Goal: Task Accomplishment & Management: Use online tool/utility

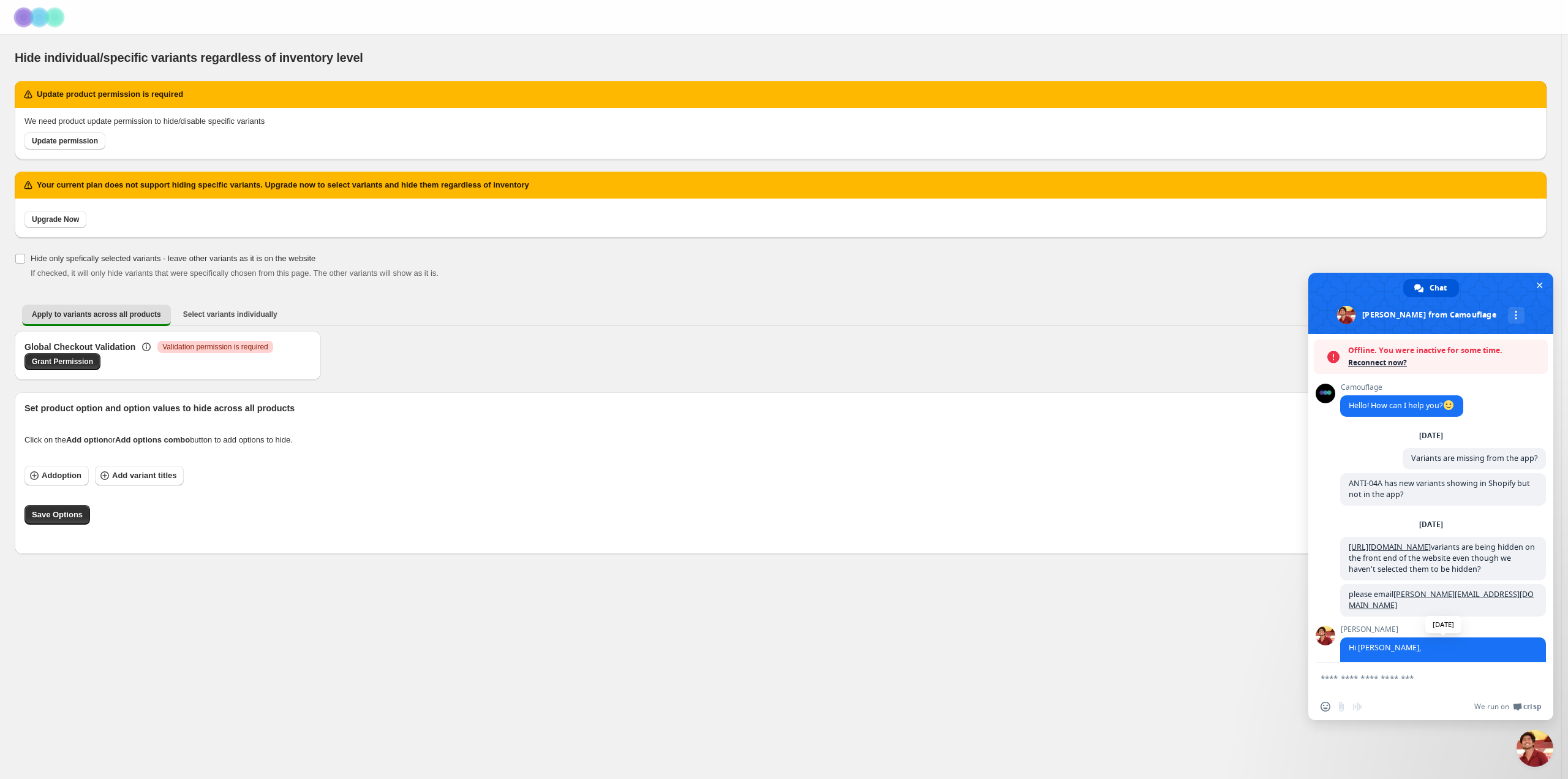
scroll to position [1421, 0]
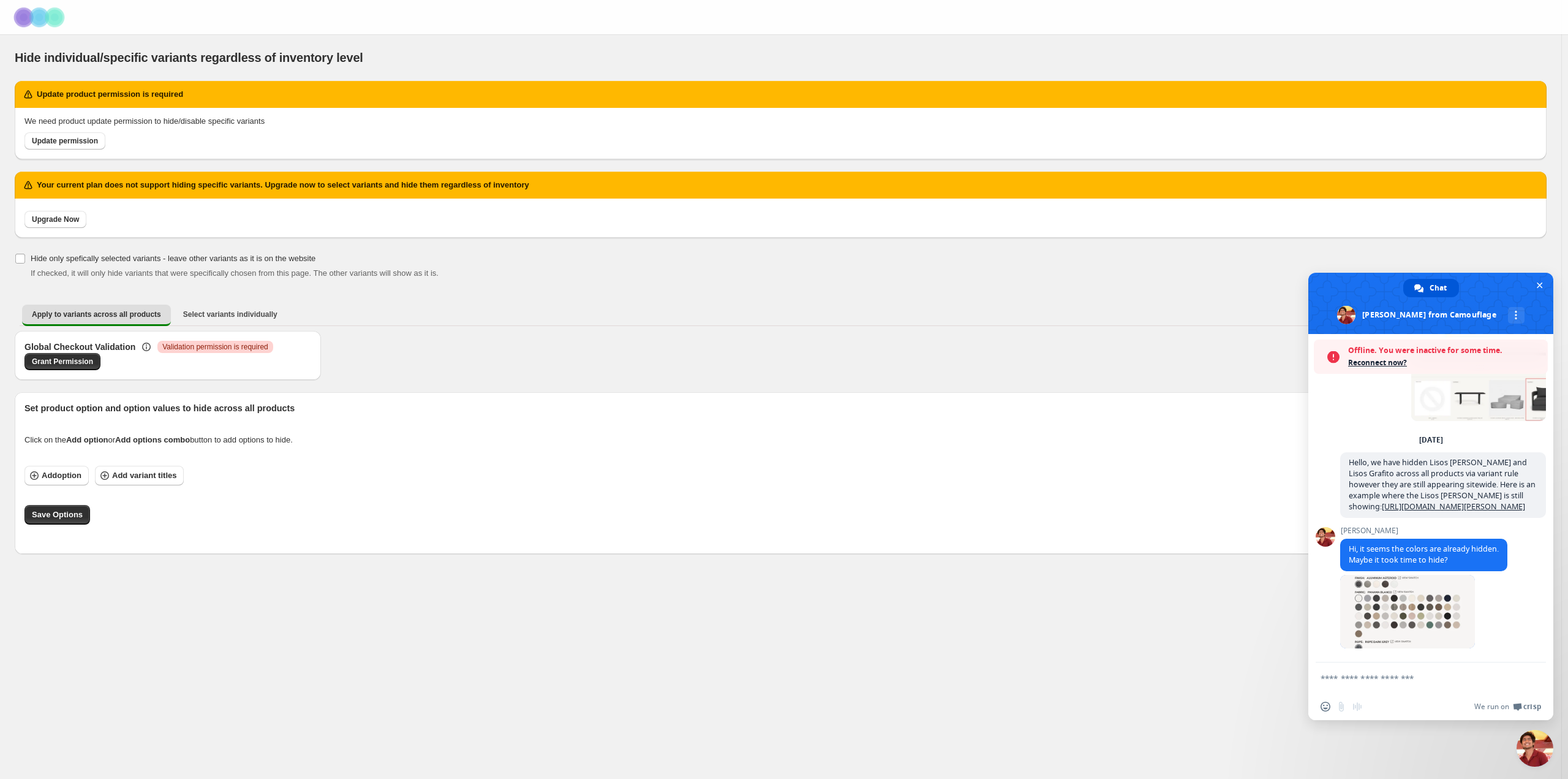
click at [1357, 675] on textarea "Compose your message..." at bounding box center [1417, 678] width 194 height 11
click at [54, 141] on span "Update permission" at bounding box center [65, 141] width 66 height 10
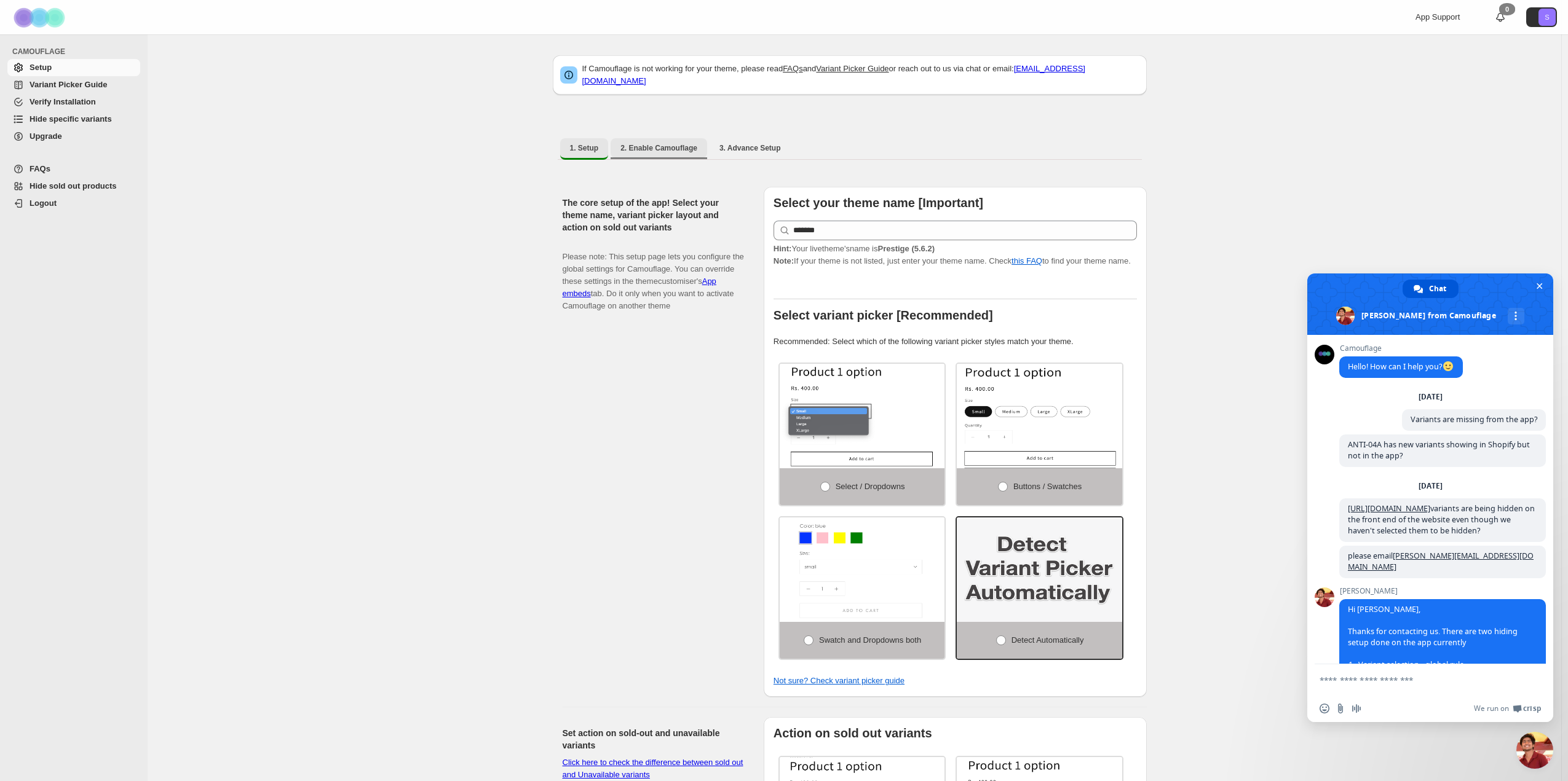
click at [673, 138] on button "2. Enable Camouflage" at bounding box center [658, 147] width 96 height 19
select select "**********"
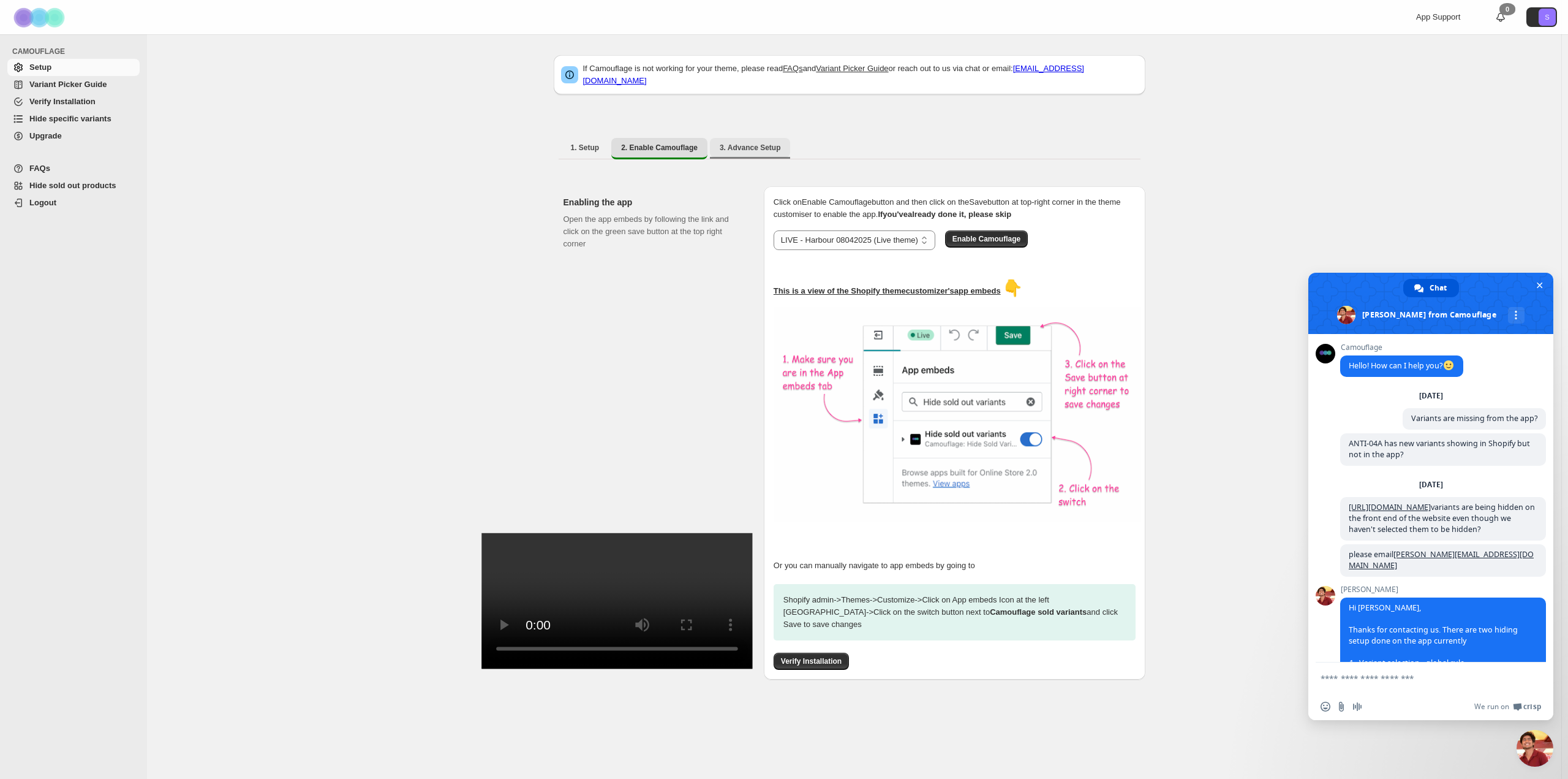
click at [733, 143] on span "3. Advance Setup" at bounding box center [750, 148] width 61 height 10
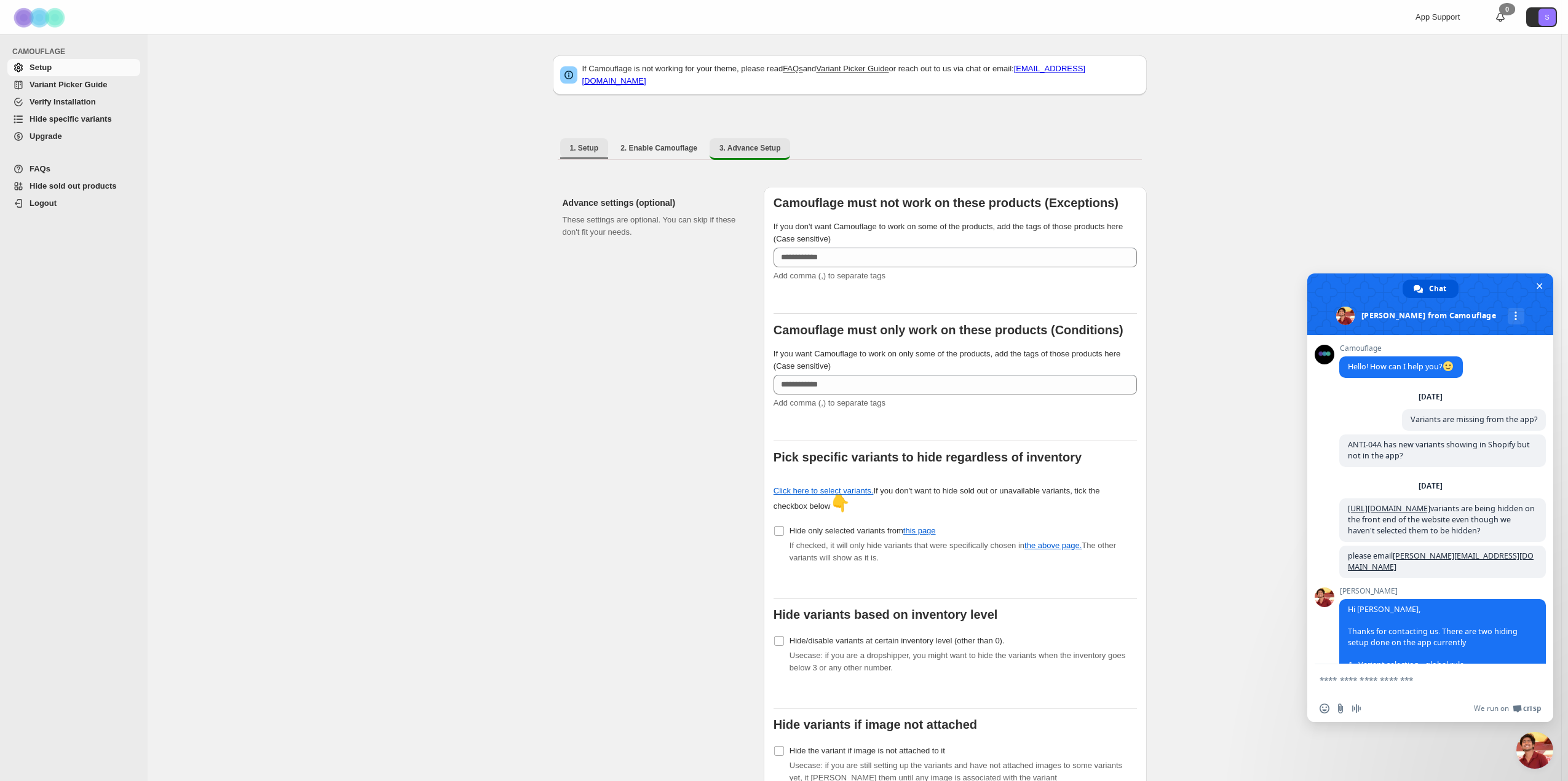
click at [584, 143] on span "1. Setup" at bounding box center [584, 148] width 29 height 10
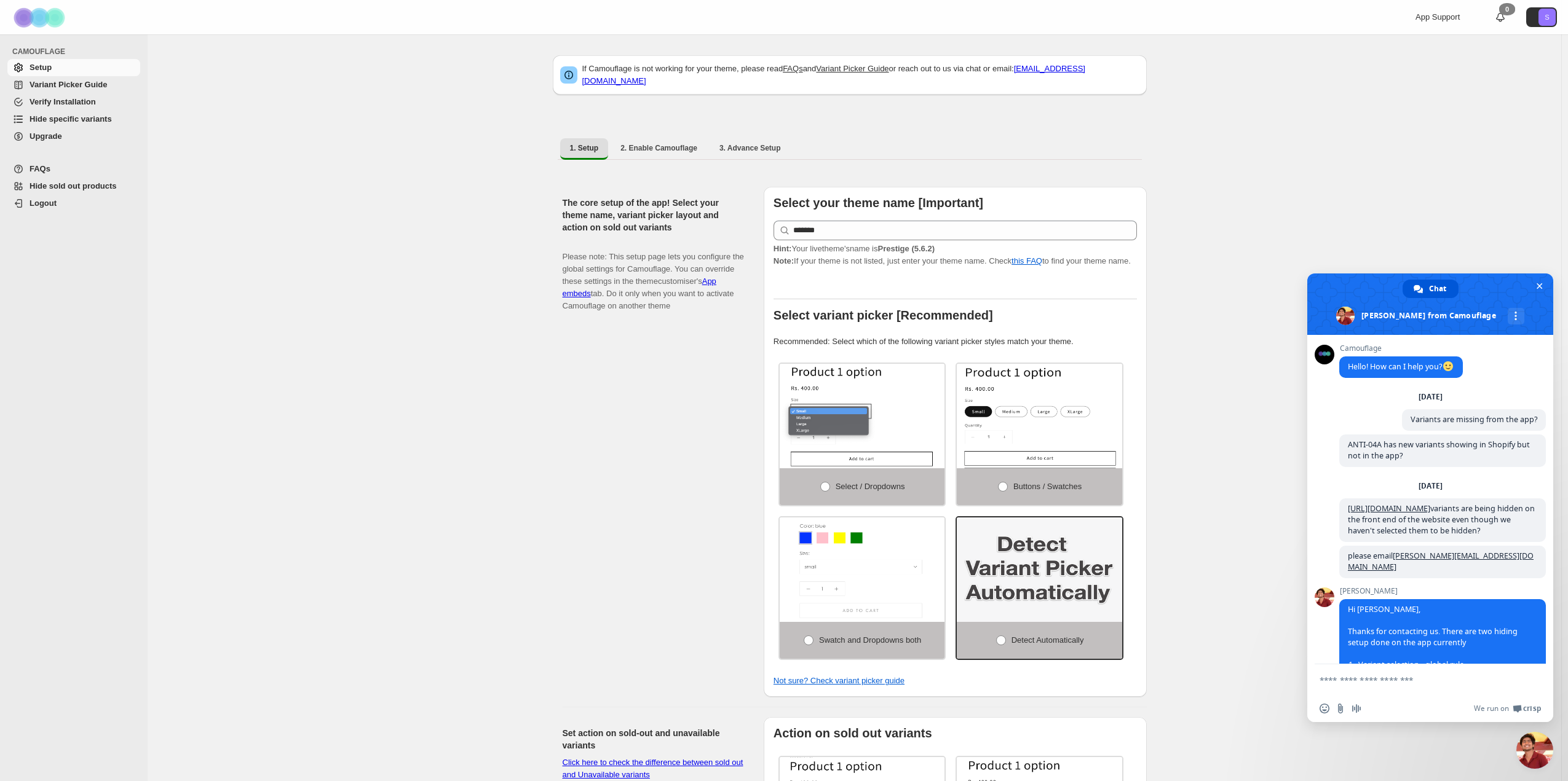
click at [45, 87] on span "Variant Picker Guide" at bounding box center [68, 84] width 78 height 9
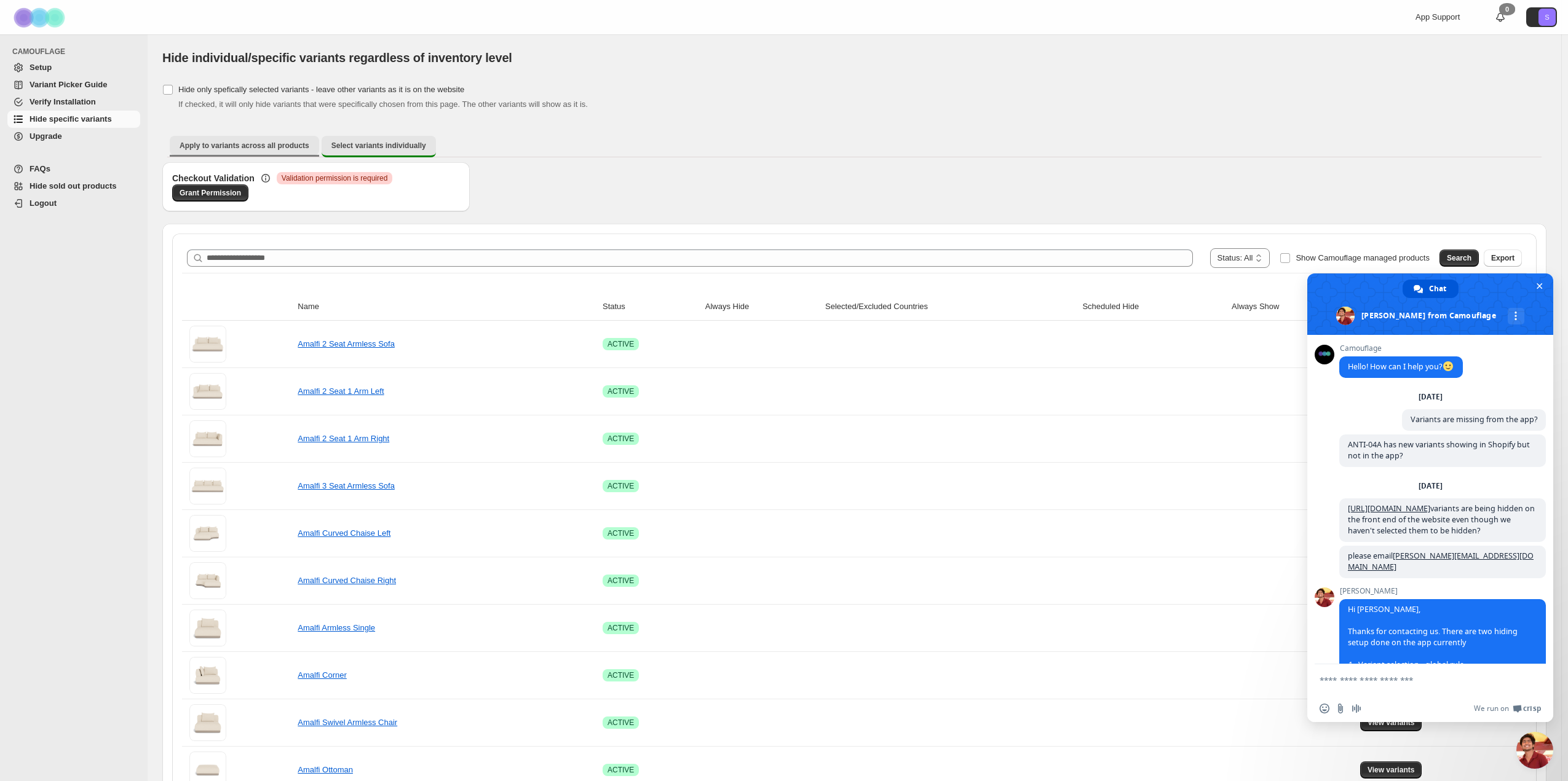
click at [243, 141] on span "Apply to variants across all products" at bounding box center [244, 146] width 130 height 10
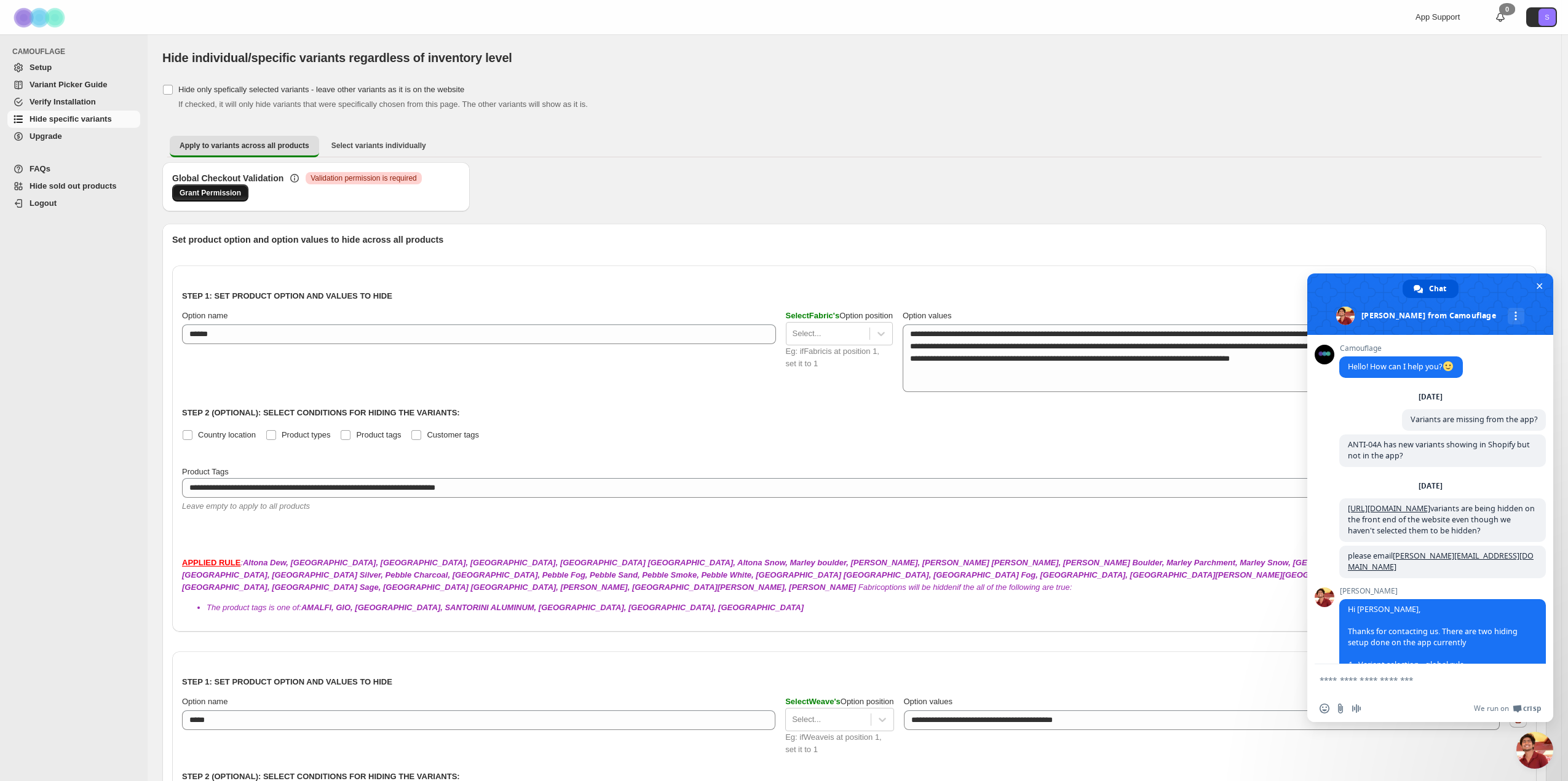
click at [221, 192] on span "Grant Permission" at bounding box center [209, 193] width 61 height 10
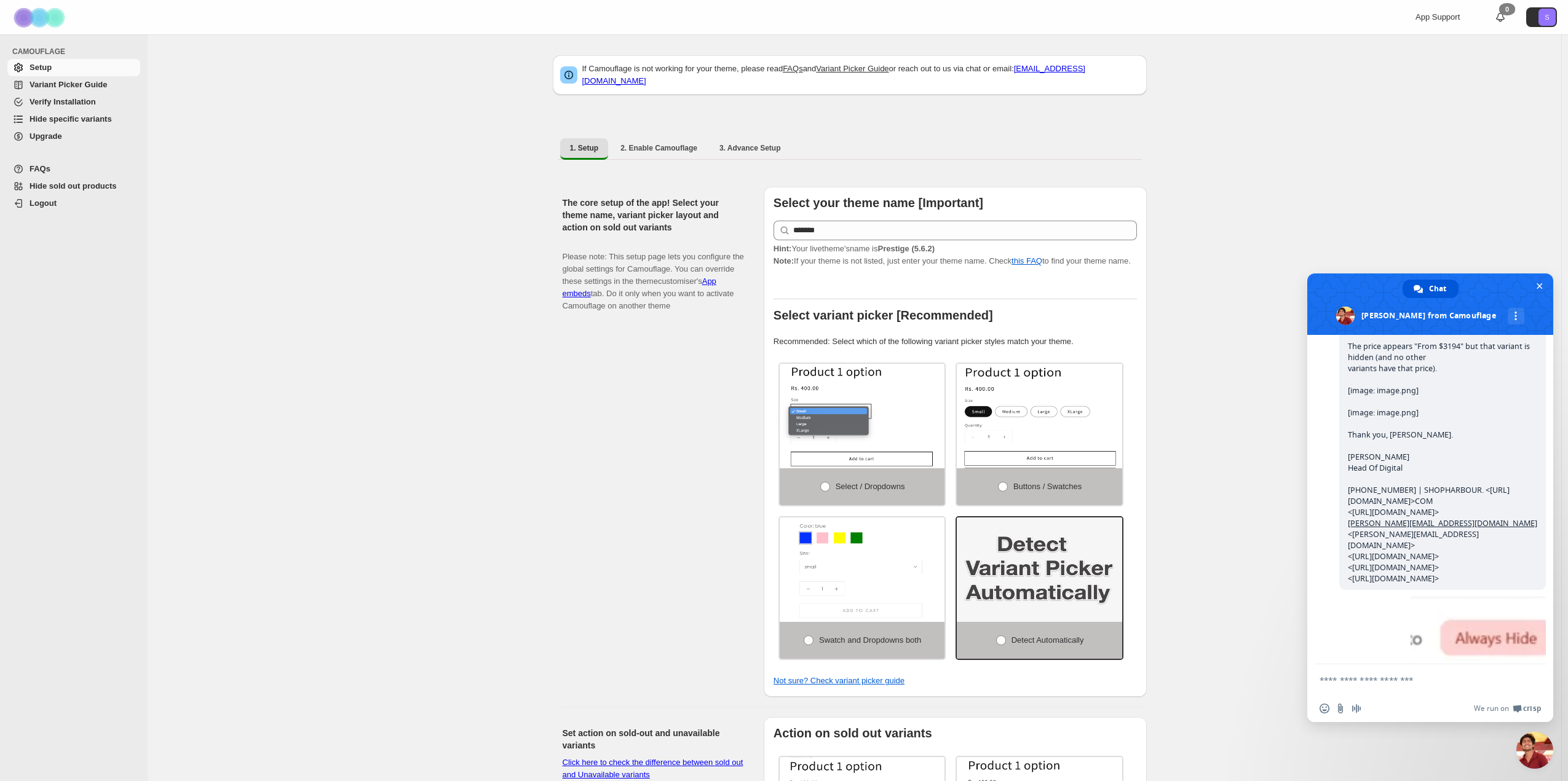
scroll to position [1385, 0]
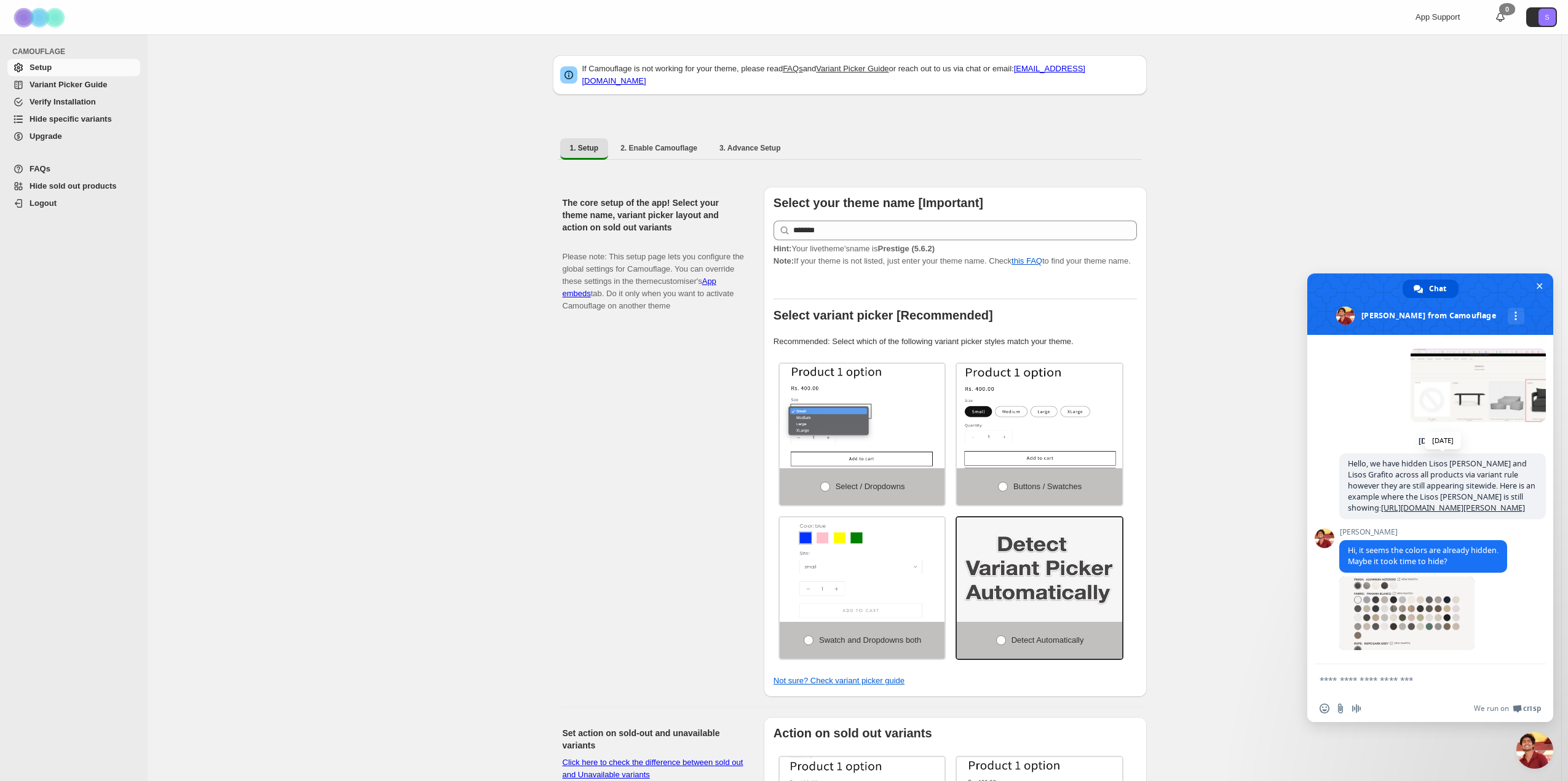
click at [1381, 503] on link "[URL][DOMAIN_NAME][PERSON_NAME]" at bounding box center [1453, 508] width 144 height 11
